Goal: Navigation & Orientation: Find specific page/section

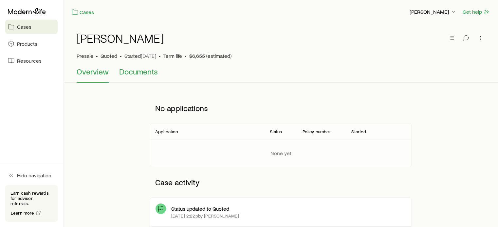
click at [130, 74] on span "Documents" at bounding box center [138, 71] width 39 height 9
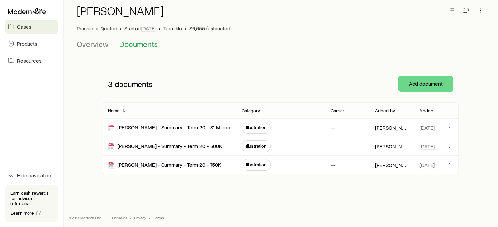
scroll to position [29, 0]
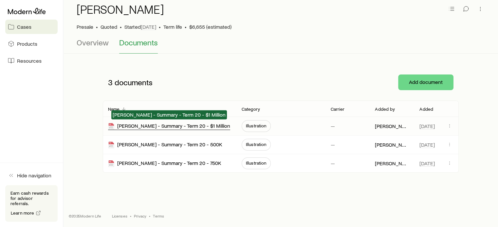
click at [191, 126] on div "[PERSON_NAME] - Summary - Term 20 - $1 Million" at bounding box center [169, 127] width 122 height 8
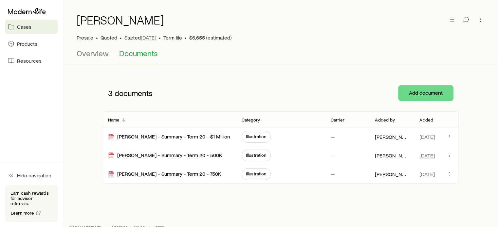
scroll to position [0, 0]
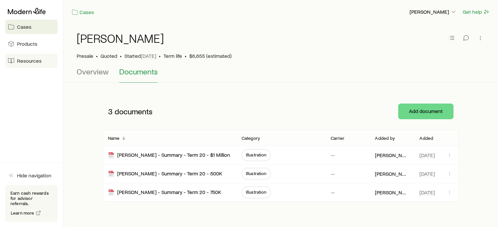
click at [26, 62] on span "Resources" at bounding box center [29, 61] width 25 height 7
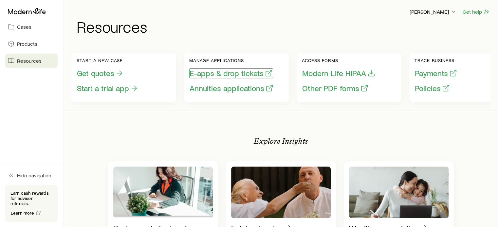
click at [243, 76] on button "E-apps & drop tickets" at bounding box center [231, 73] width 84 height 10
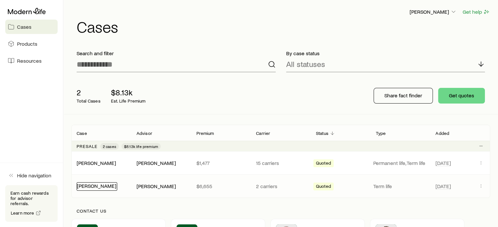
click at [96, 188] on link "[PERSON_NAME]" at bounding box center [96, 186] width 39 height 6
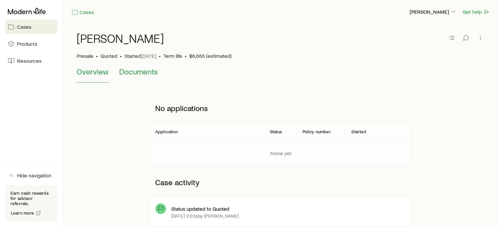
click at [144, 73] on span "Documents" at bounding box center [138, 71] width 39 height 9
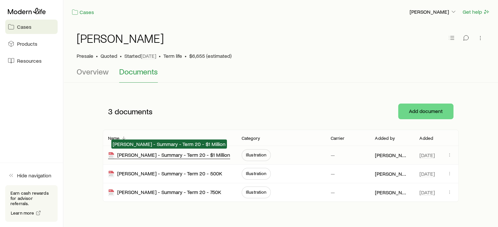
click at [210, 156] on div "[PERSON_NAME] - Summary - Term 20 - $1 Million" at bounding box center [169, 156] width 122 height 8
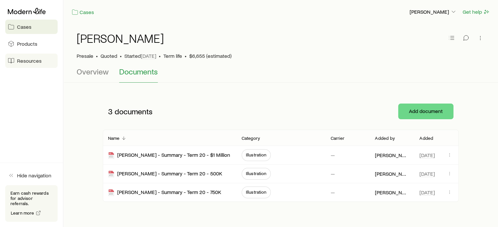
click at [30, 60] on span "Resources" at bounding box center [29, 61] width 25 height 7
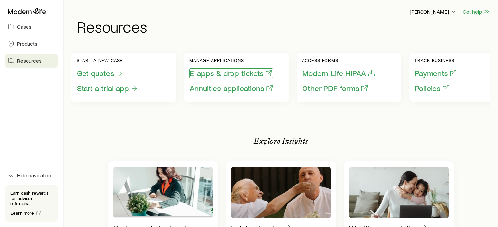
click at [247, 72] on button "E-apps & drop tickets" at bounding box center [231, 73] width 84 height 10
